Goal: Task Accomplishment & Management: Complete application form

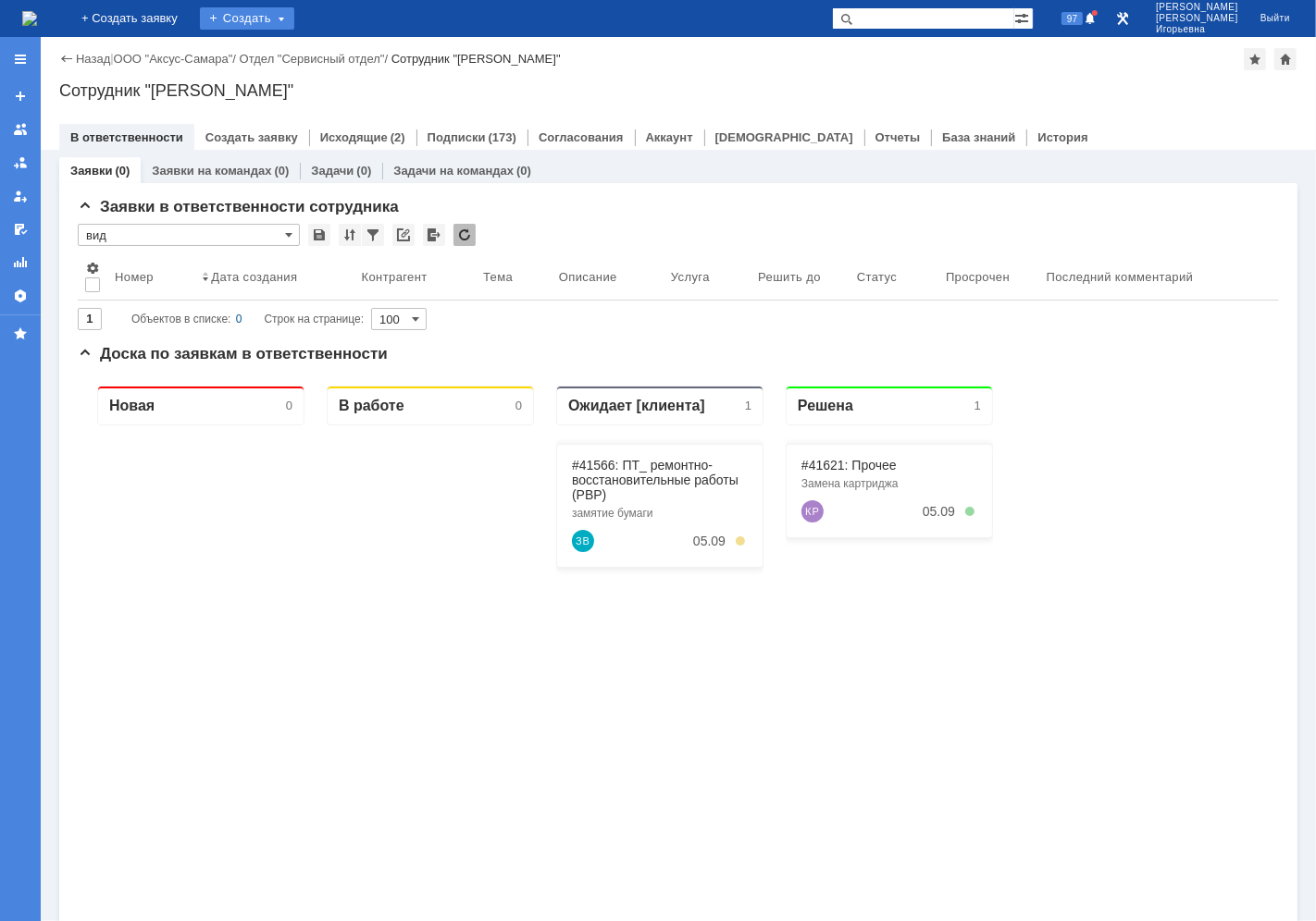
click at [281, 22] on div "Создать" at bounding box center [247, 18] width 94 height 22
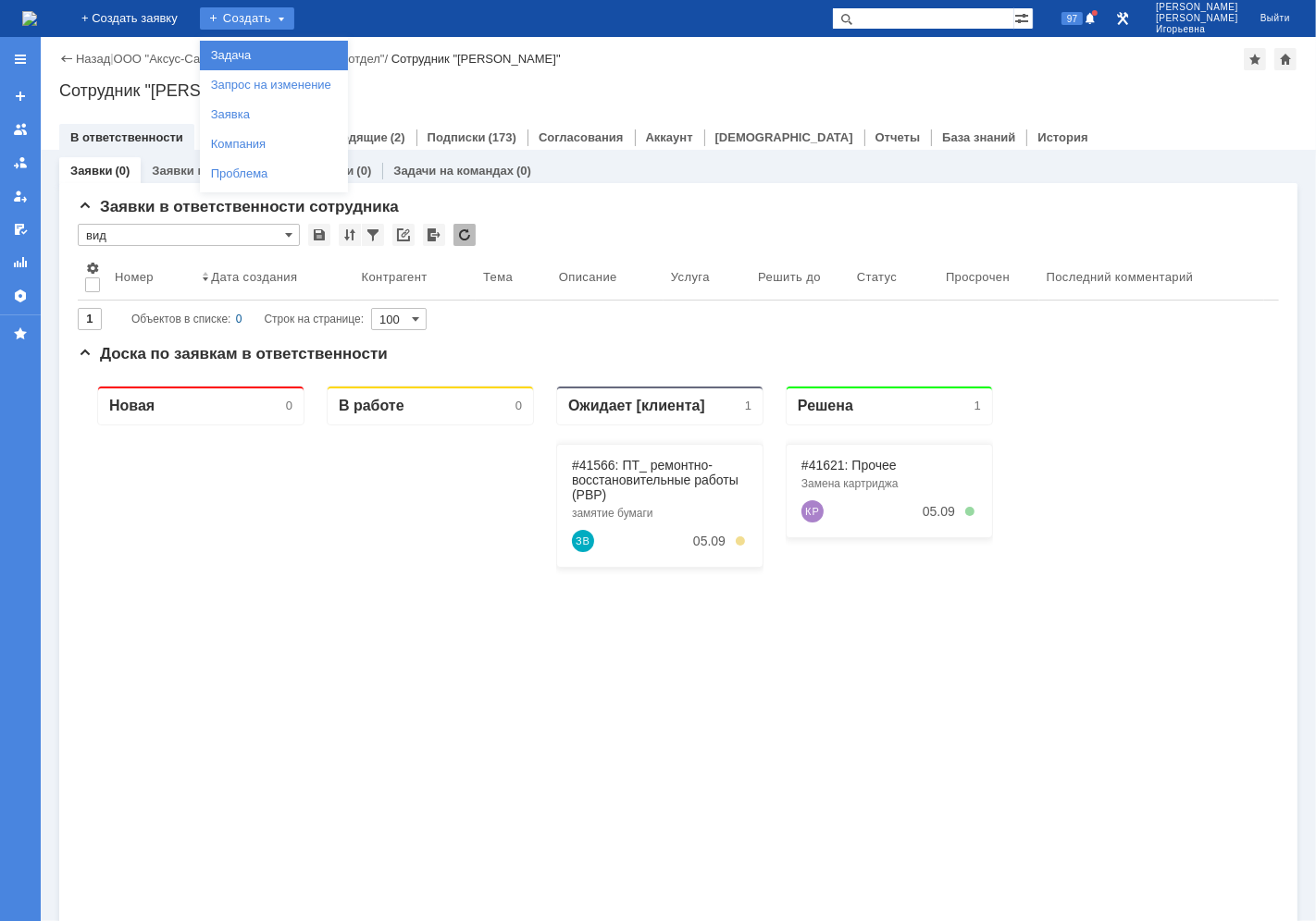
click at [277, 53] on link "Задача" at bounding box center [273, 55] width 141 height 22
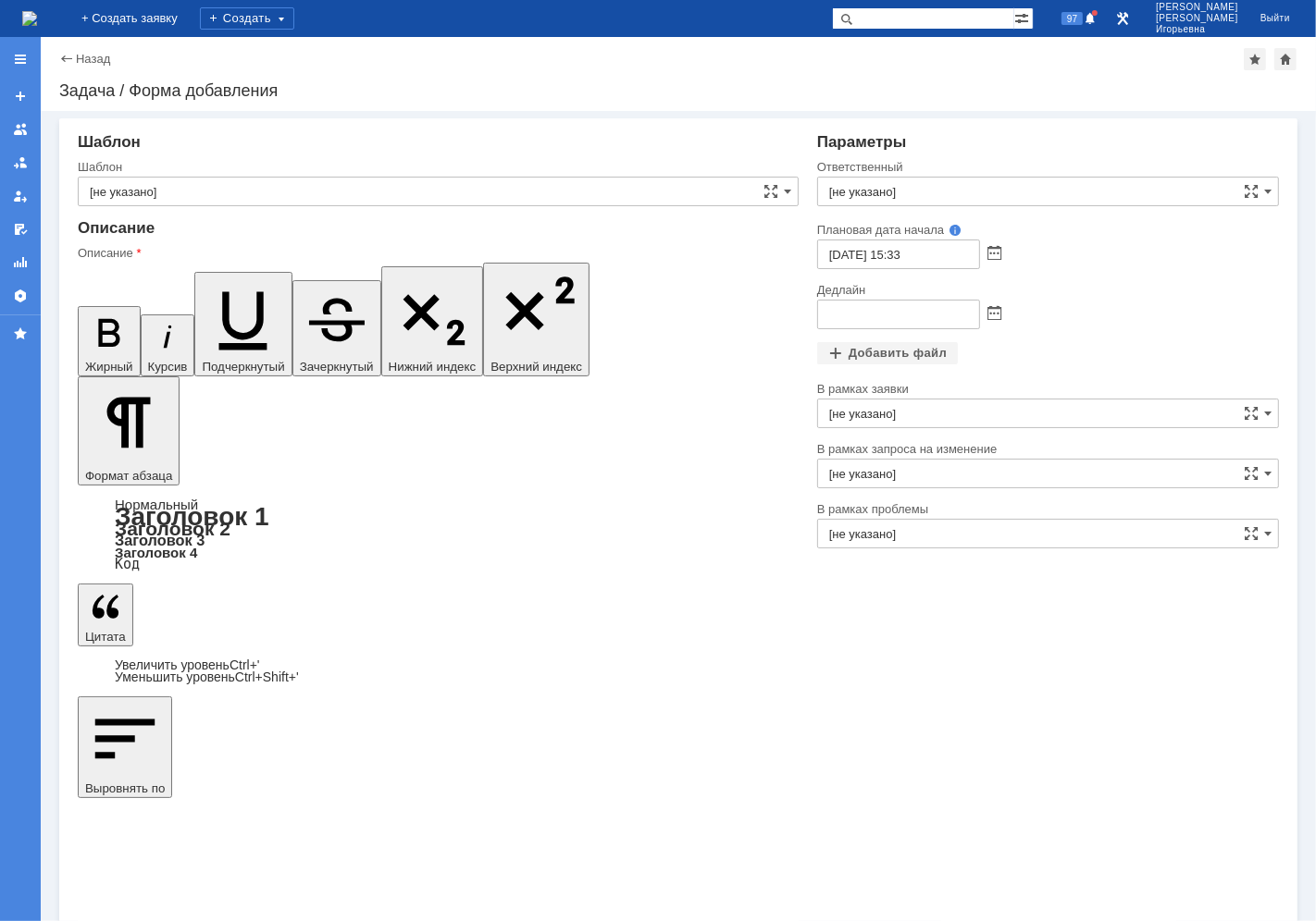
click at [201, 194] on input "[не указано]" at bounding box center [438, 192] width 721 height 30
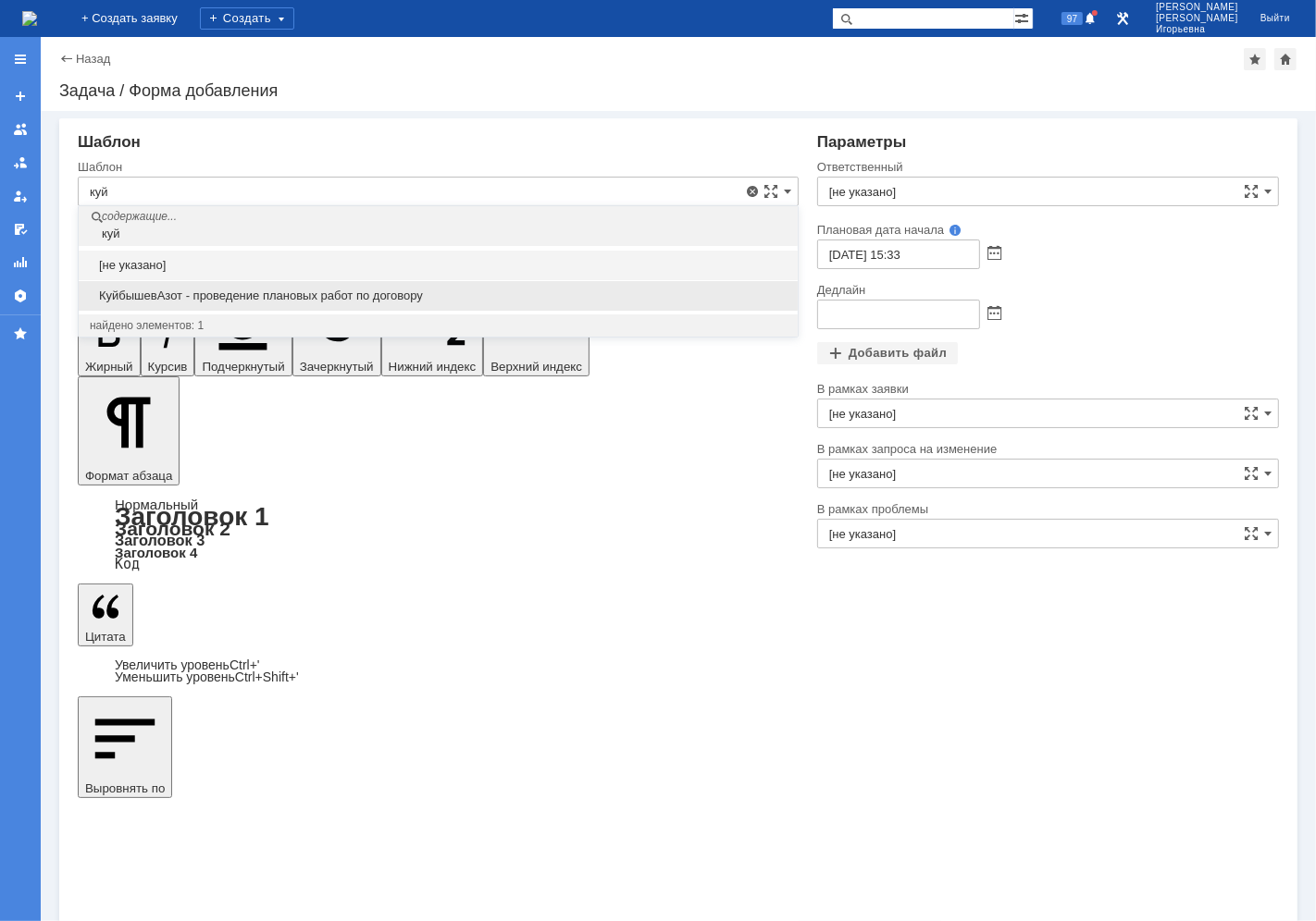
click at [255, 292] on span "КуйбышевАзот - проведение плановых работ по договору" at bounding box center [438, 295] width 697 height 14
type input "КуйбышевАзот - проведение плановых работ по договору"
type input "[PERSON_NAME]"
type input "[DATE] 15:33"
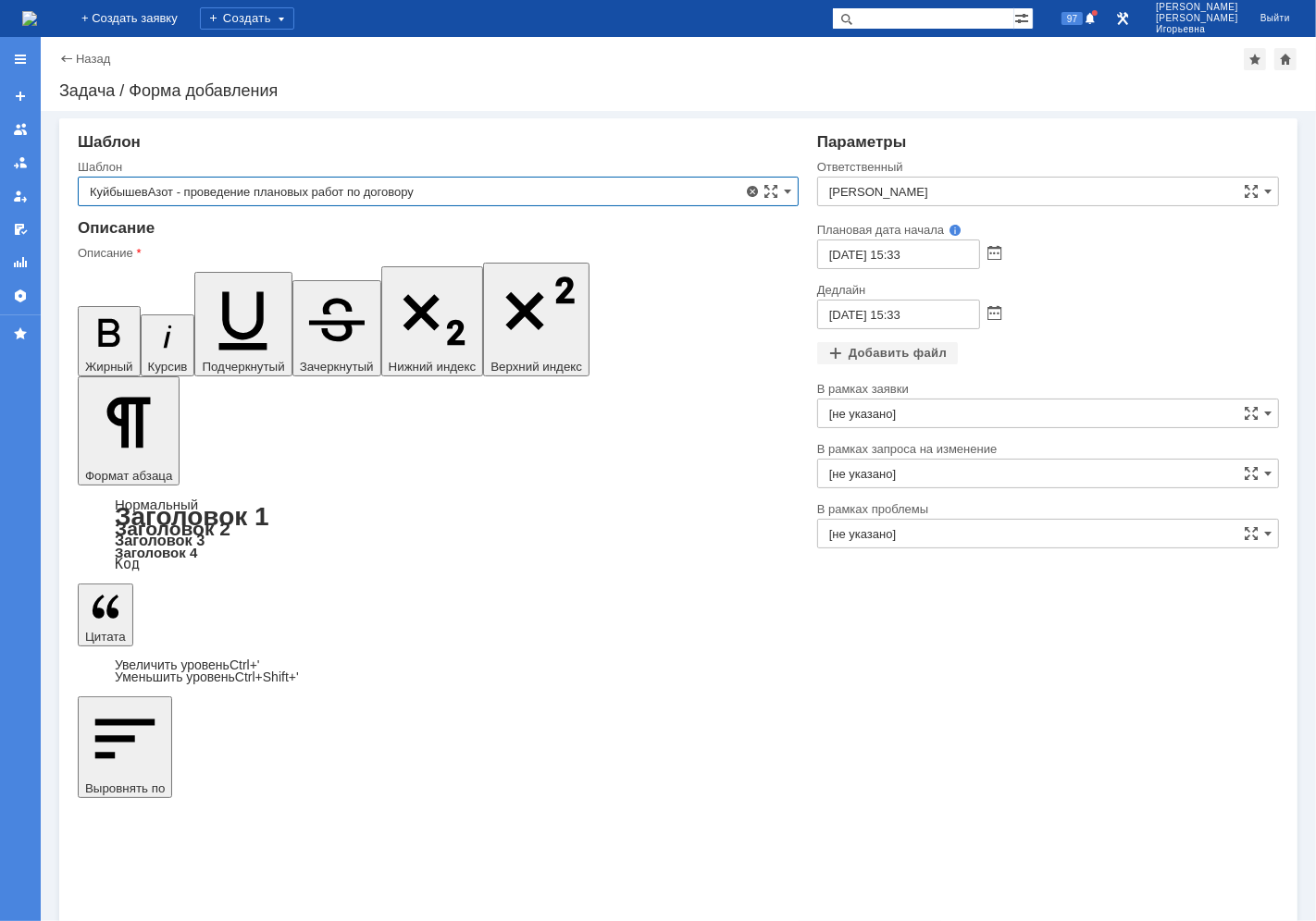
type input "КуйбышевАзот - проведение плановых работ по договору"
drag, startPoint x: 581, startPoint y: 4857, endPoint x: 562, endPoint y: 4860, distance: 19.2
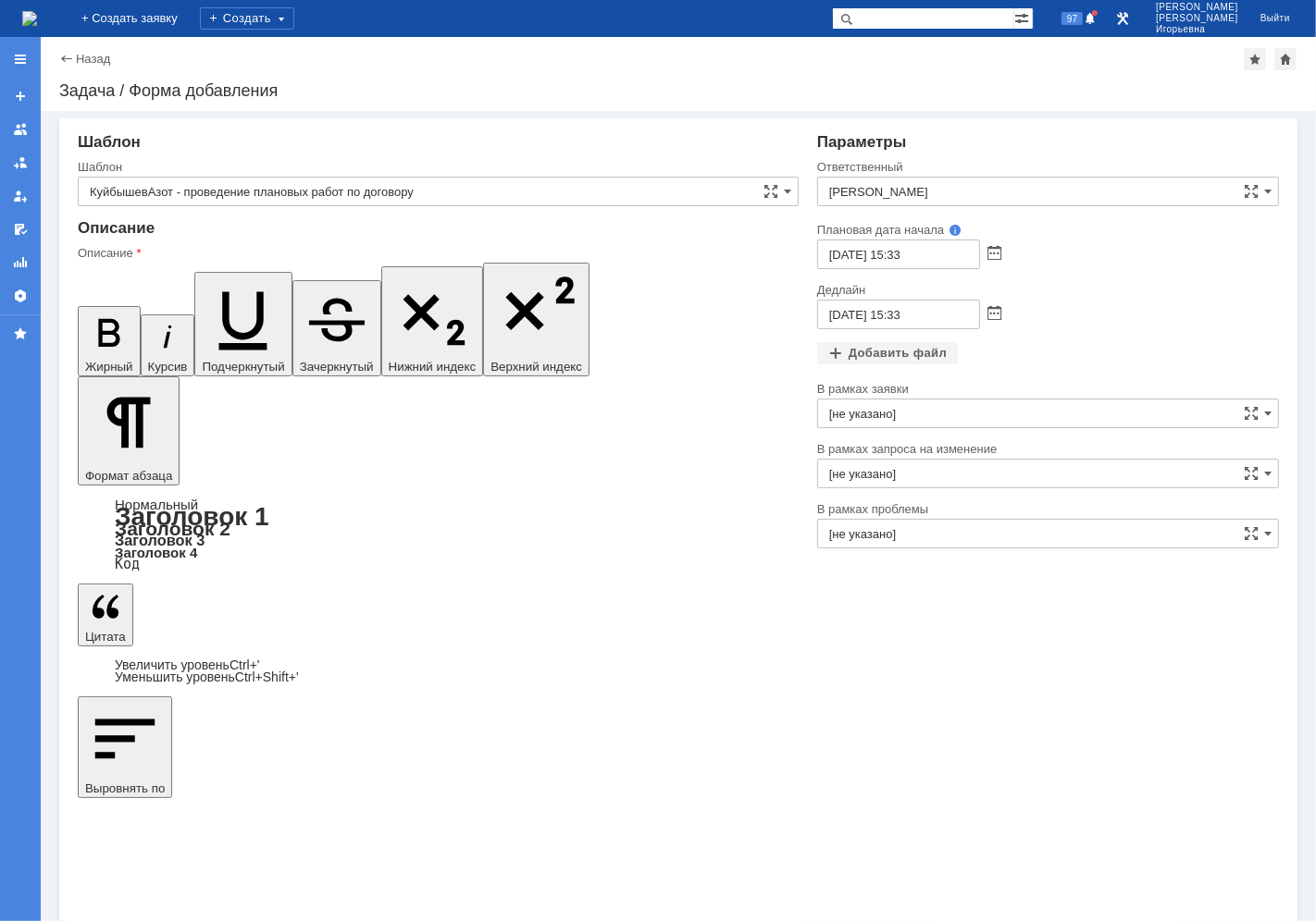
drag, startPoint x: 604, startPoint y: 399, endPoint x: 524, endPoint y: 107, distance: 302.8
click at [993, 313] on span at bounding box center [994, 314] width 13 height 14
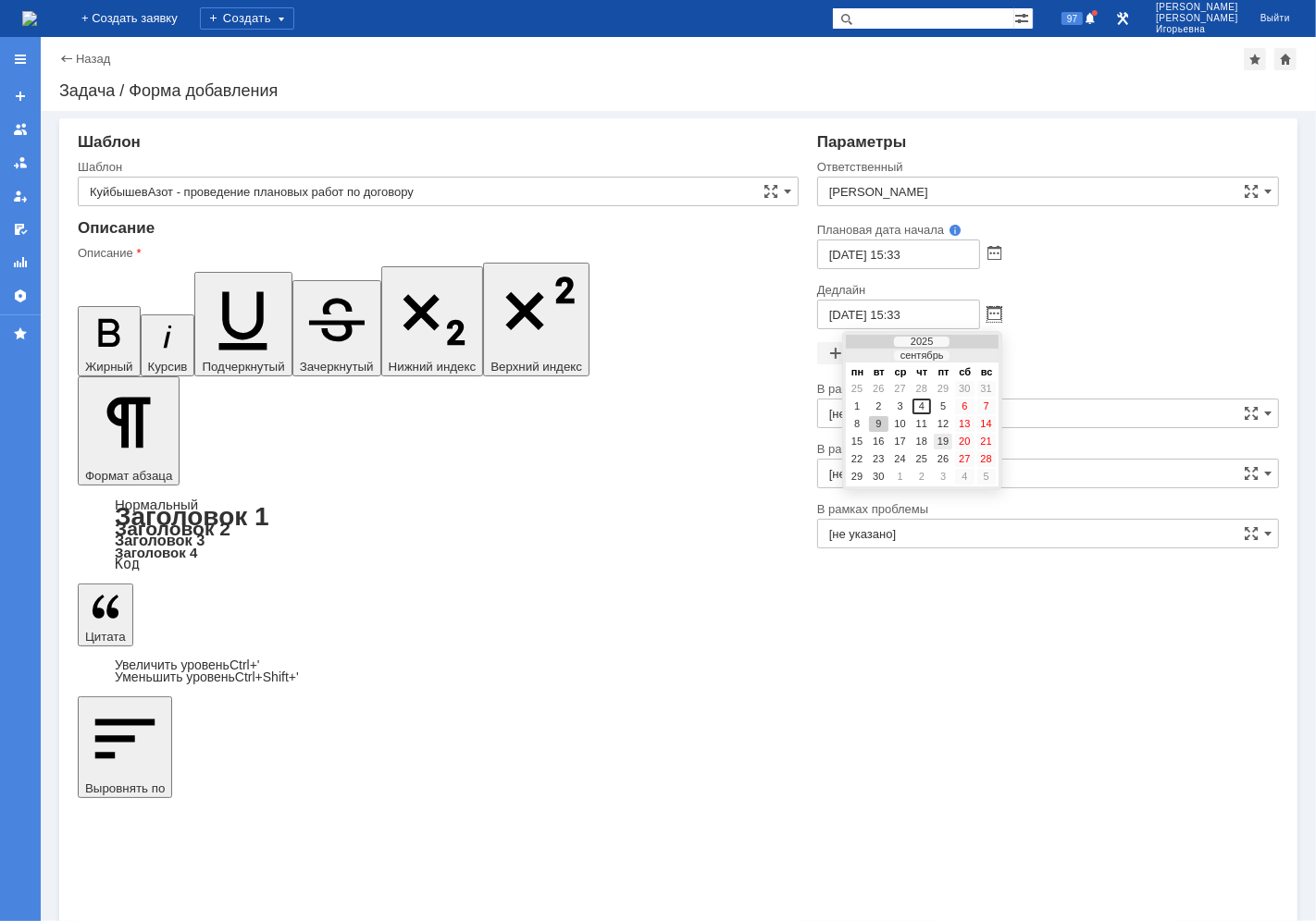
click at [944, 441] on div "19" at bounding box center [942, 442] width 18 height 15
click at [898, 309] on input "[DATE] 15:33" at bounding box center [898, 314] width 163 height 30
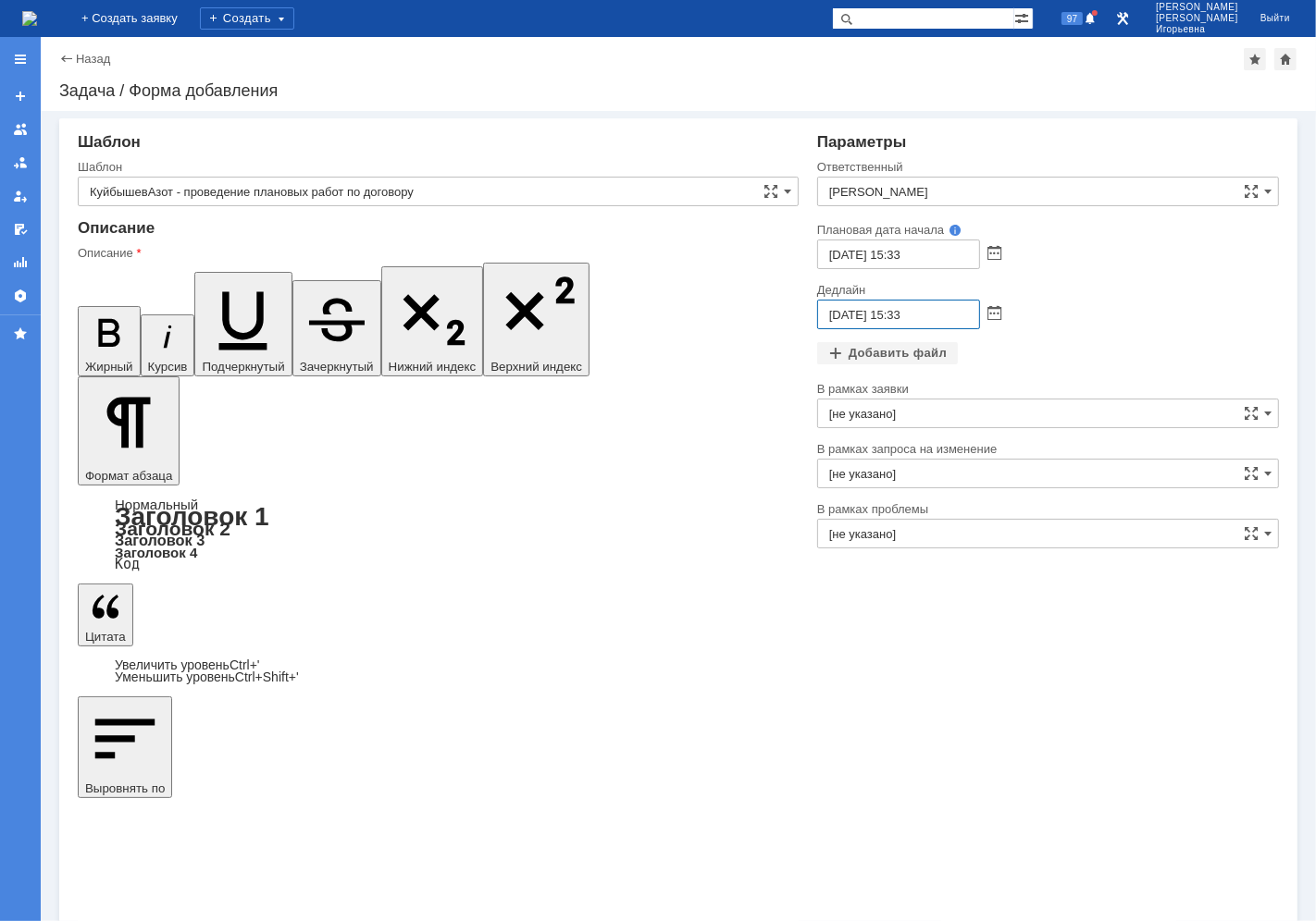
click at [898, 309] on input "[DATE] 15:33" at bounding box center [898, 314] width 163 height 30
click at [917, 311] on input "[DATE] 17:33" at bounding box center [898, 314] width 163 height 30
type input "[DATE] 17:00"
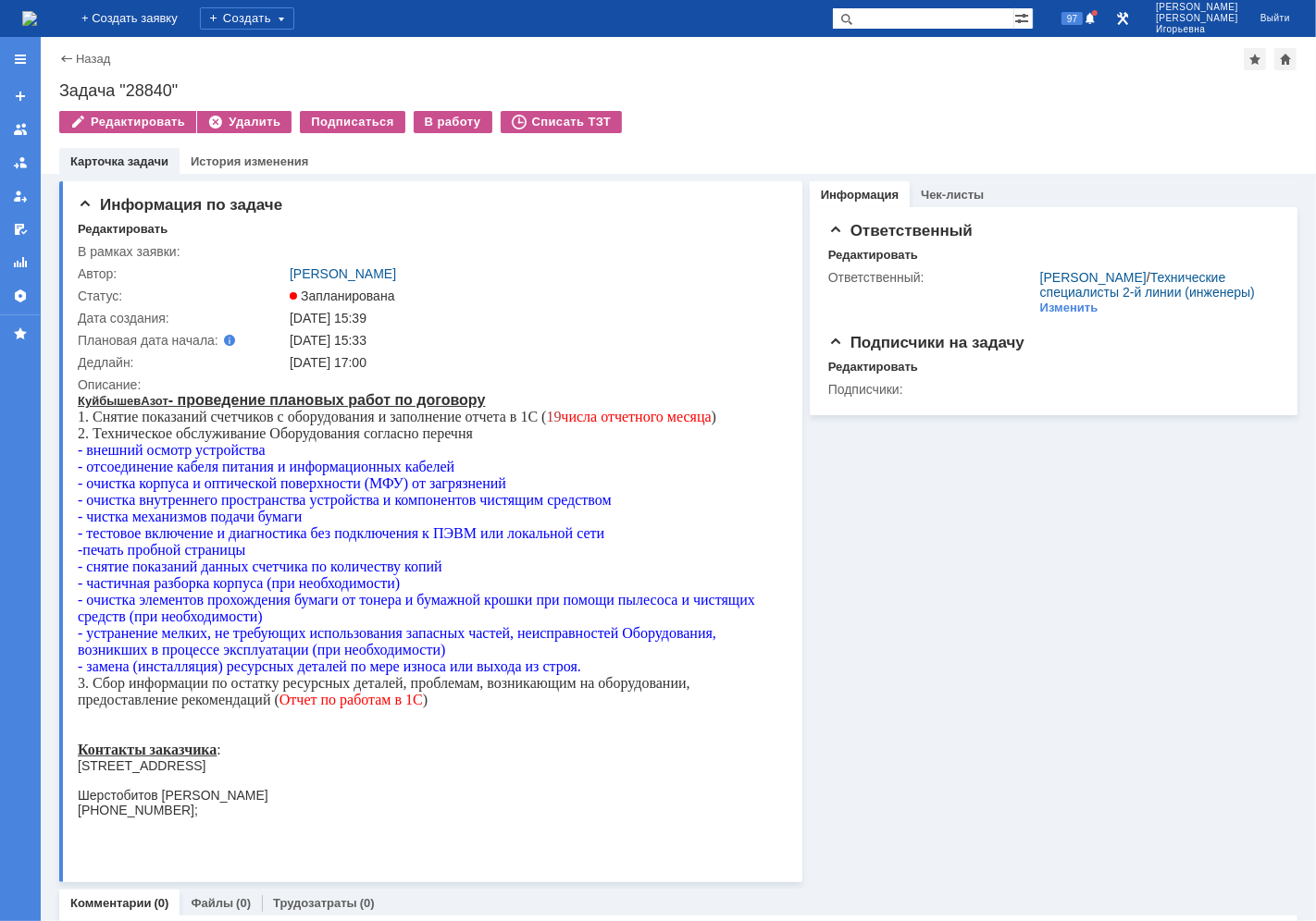
click at [37, 14] on img at bounding box center [29, 18] width 14 height 14
